Goal: Task Accomplishment & Management: Manage account settings

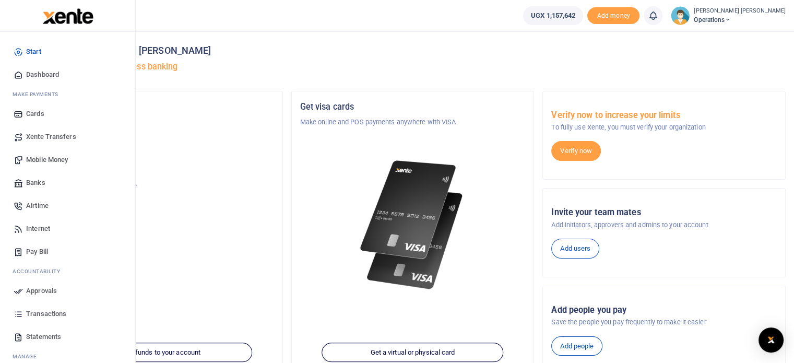
click at [39, 153] on link "Mobile Money" at bounding box center [67, 159] width 118 height 23
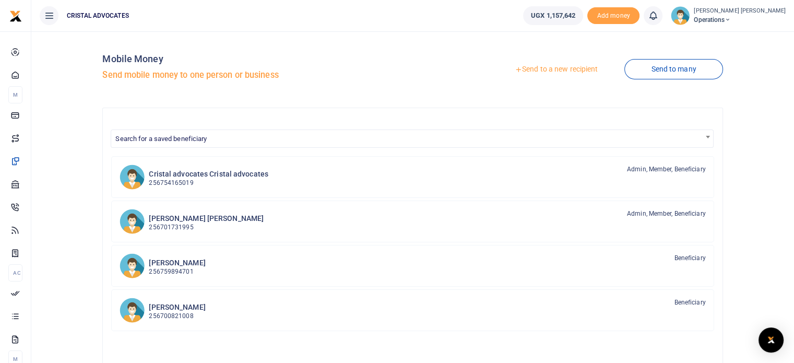
click at [554, 67] on link "Send to a new recipient" at bounding box center [556, 69] width 136 height 19
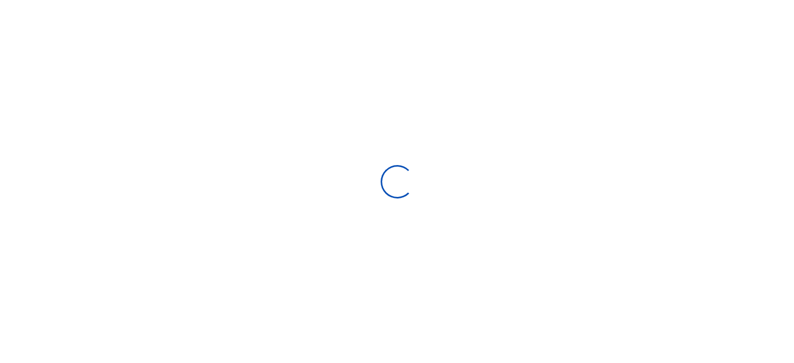
select select "Loading bundles"
select select
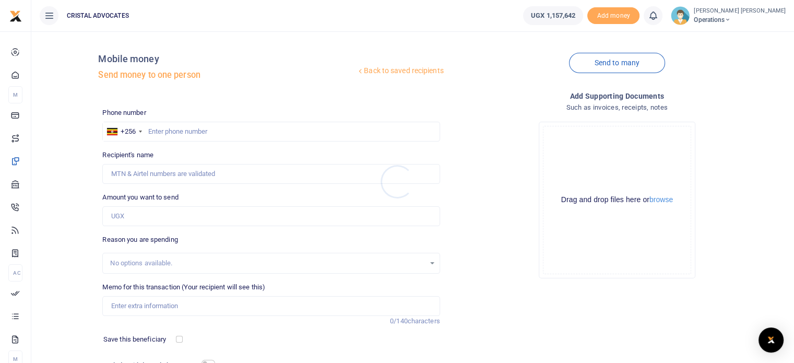
click at [153, 131] on div at bounding box center [397, 181] width 794 height 363
click at [153, 131] on input "text" at bounding box center [270, 132] width 337 height 20
type input "780458527"
type input "Trevor Stephen Ssebugenyi"
type input "780458527"
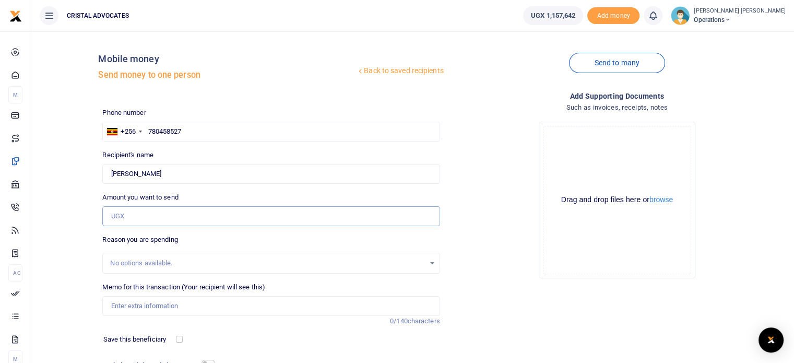
click at [135, 217] on input "Amount you want to send" at bounding box center [270, 216] width 337 height 20
type input "48,600"
click at [135, 302] on input "Memo for this transaction (Your recipient will see this)" at bounding box center [270, 306] width 337 height 20
click at [145, 306] on input "Memo for this transaction (Your recipient will see this)" at bounding box center [270, 306] width 337 height 20
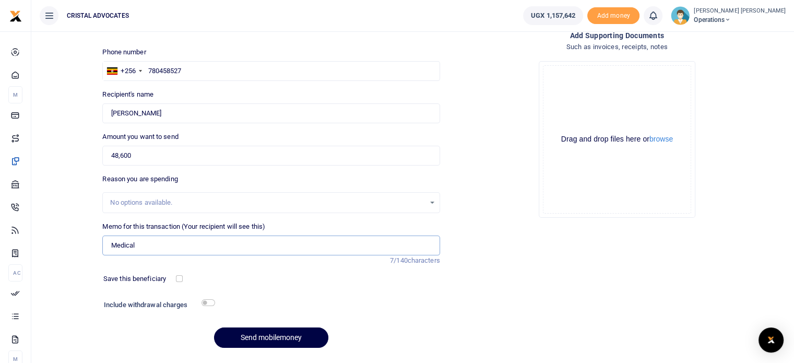
scroll to position [89, 0]
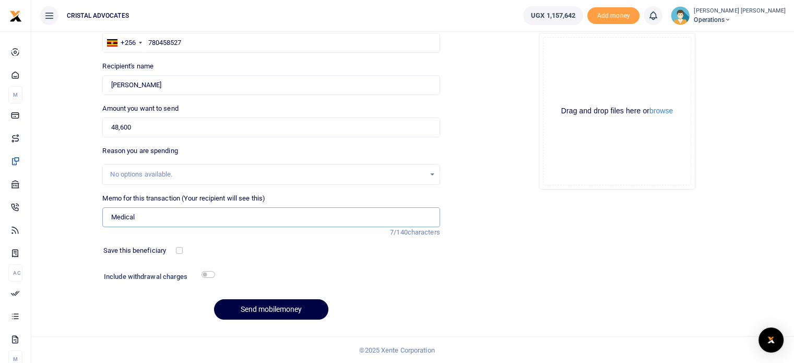
type input "Medical"
click at [214, 275] on input "checkbox" at bounding box center [208, 274] width 14 height 7
checkbox input "true"
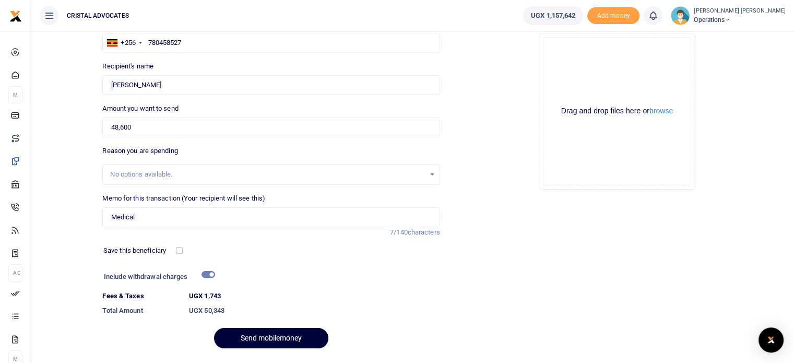
click at [259, 339] on button "Send mobilemoney" at bounding box center [271, 338] width 114 height 20
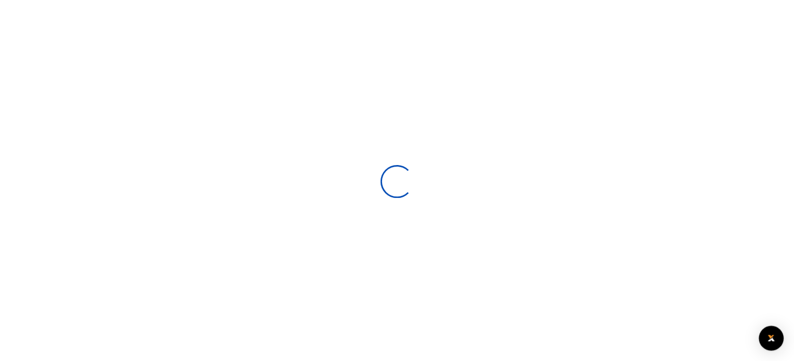
scroll to position [89, 0]
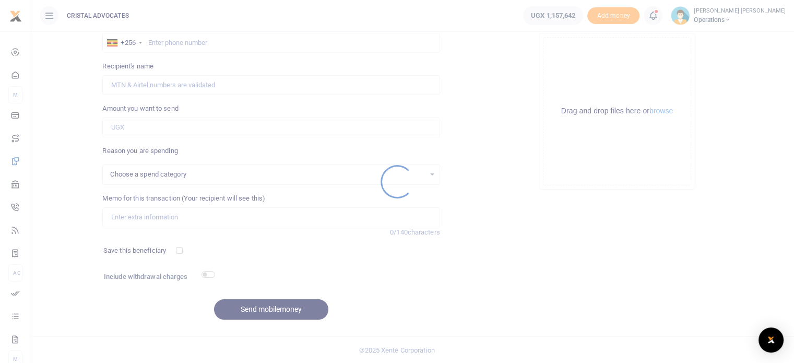
select select
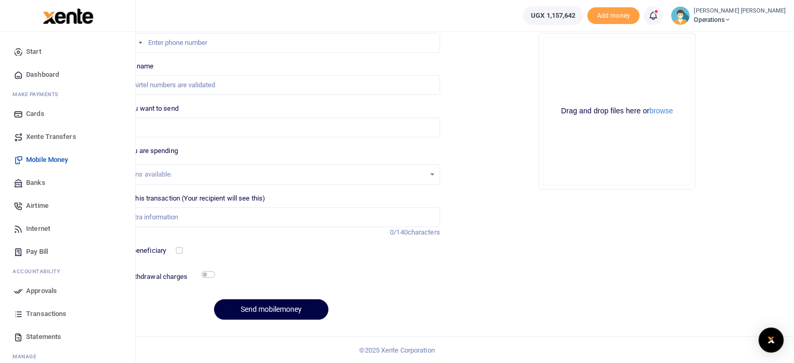
click at [54, 291] on span "Approvals" at bounding box center [41, 291] width 31 height 10
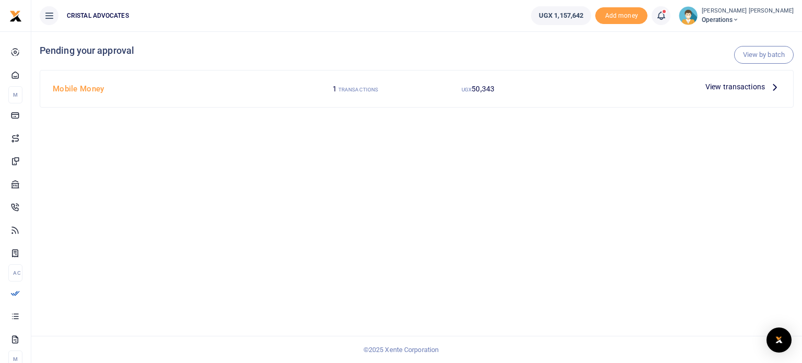
click at [776, 85] on div at bounding box center [401, 181] width 802 height 363
click at [774, 86] on icon at bounding box center [774, 86] width 11 height 11
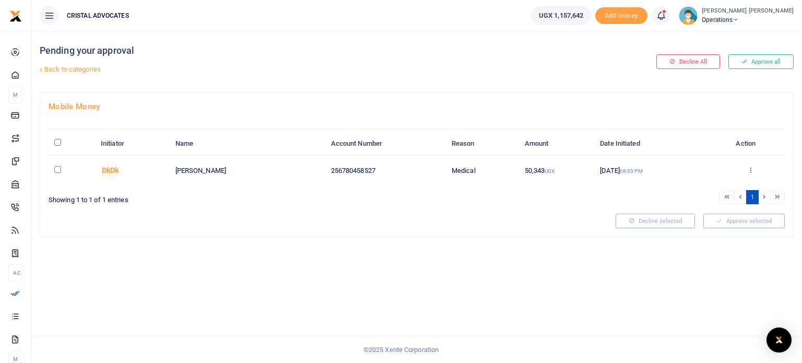
click at [60, 168] on input "checkbox" at bounding box center [57, 169] width 7 height 7
checkbox input "true"
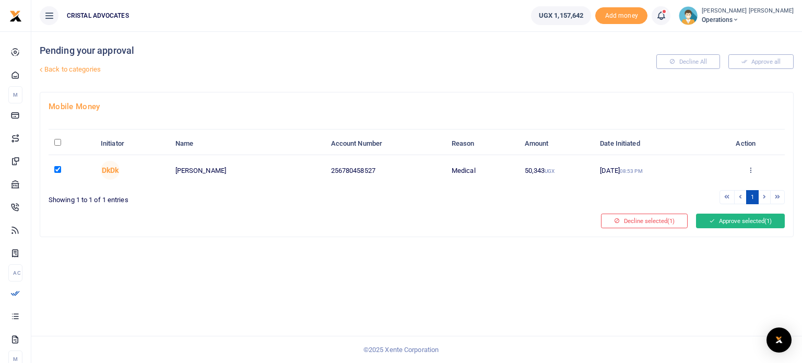
click at [737, 223] on button "Approve selected (1)" at bounding box center [740, 221] width 89 height 15
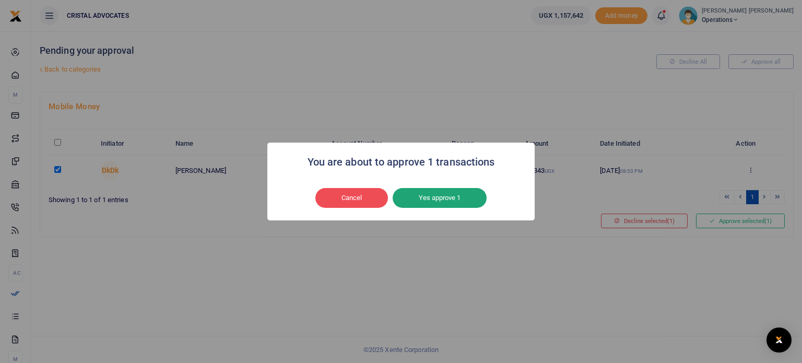
click at [448, 198] on button "Yes approve 1" at bounding box center [440, 198] width 94 height 20
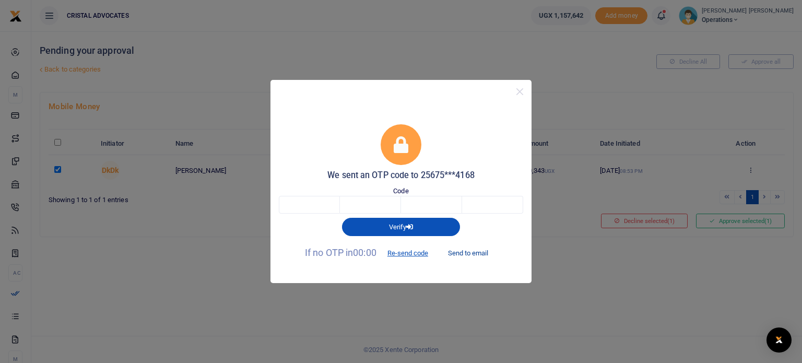
click at [477, 250] on button "Send to email" at bounding box center [468, 253] width 58 height 18
click at [309, 209] on input "text" at bounding box center [309, 205] width 61 height 18
type input "2"
type input "7"
type input "4"
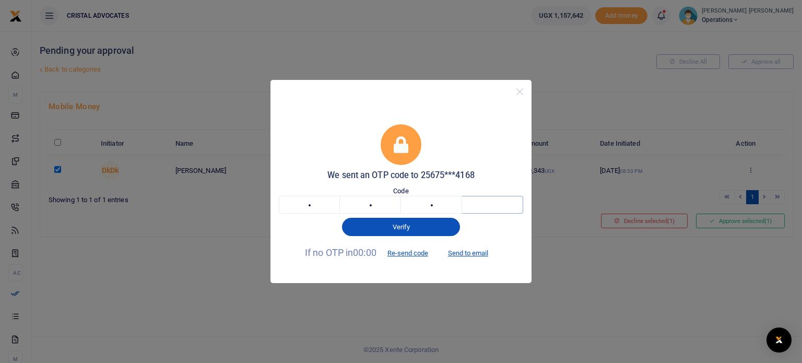
type input "2"
